Goal: Communication & Community: Answer question/provide support

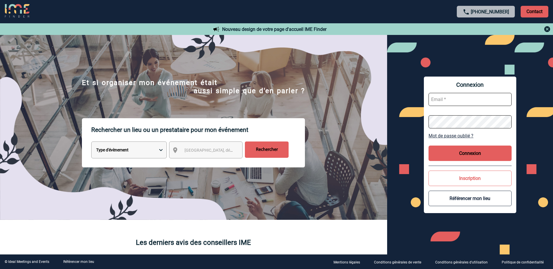
type input "Anne-Catherine.DELECROIX@3ds.com"
click at [485, 159] on button "Connexion" at bounding box center [469, 153] width 83 height 15
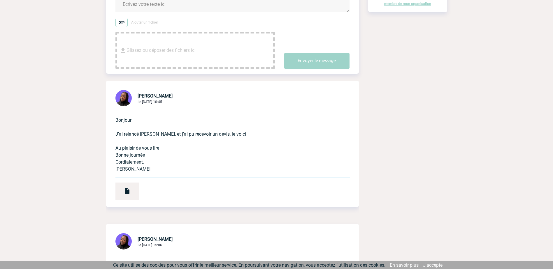
scroll to position [117, 0]
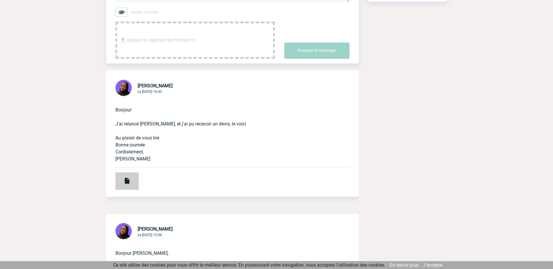
click at [122, 184] on div at bounding box center [126, 181] width 23 height 17
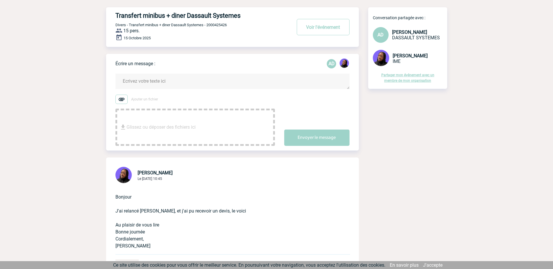
scroll to position [29, 0]
click at [170, 76] on textarea at bounding box center [232, 81] width 234 height 15
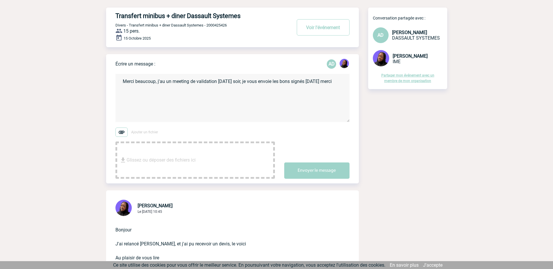
click at [165, 80] on textarea "Merci beaucoup, j'au un meeting de validation [DATE] soir, je vous envoie les b…" at bounding box center [232, 98] width 234 height 48
type textarea "Merci beaucoup, j'ai un meeting de validation [DATE] soir, je vous envoie les b…"
click at [300, 168] on button "Envoyer le message" at bounding box center [316, 171] width 65 height 16
